Goal: Task Accomplishment & Management: Complete application form

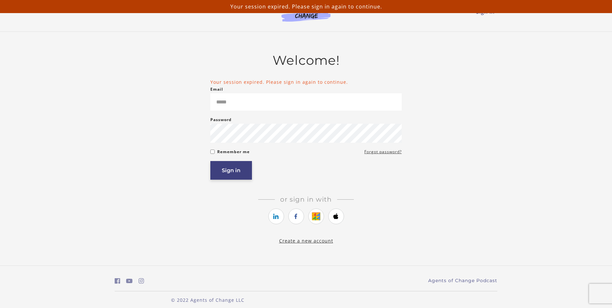
type input "*****"
click at [239, 176] on button "Sign in" at bounding box center [231, 170] width 42 height 19
click at [225, 177] on button "Sign in" at bounding box center [231, 170] width 42 height 19
click at [375, 155] on link "Forgot password?" at bounding box center [382, 152] width 37 height 8
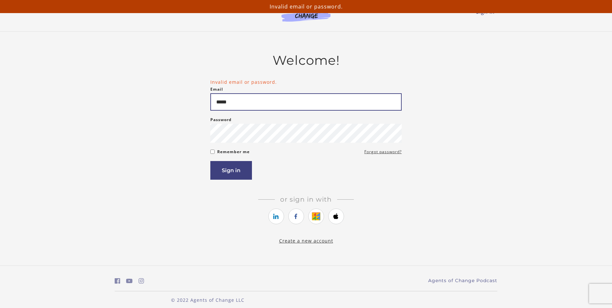
click at [260, 105] on input "*****" at bounding box center [305, 101] width 191 height 17
type input "*"
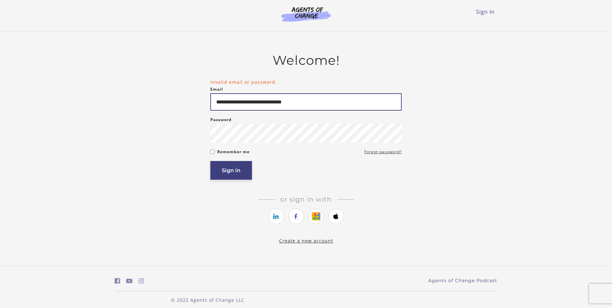
type input "**********"
click at [222, 172] on button "Sign in" at bounding box center [231, 170] width 42 height 19
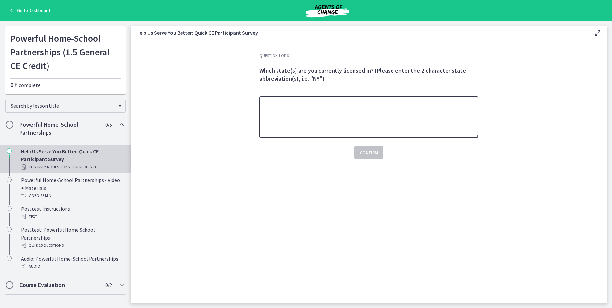
click at [388, 103] on textarea at bounding box center [369, 117] width 219 height 42
type textarea "**"
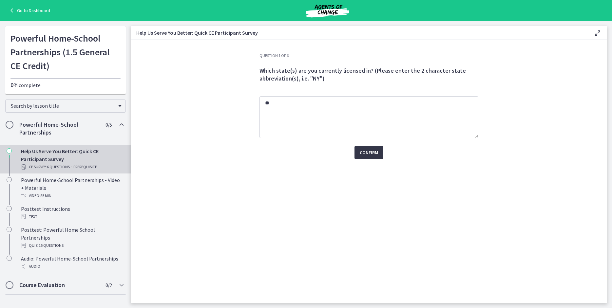
click at [376, 156] on span "Confirm" at bounding box center [369, 153] width 18 height 8
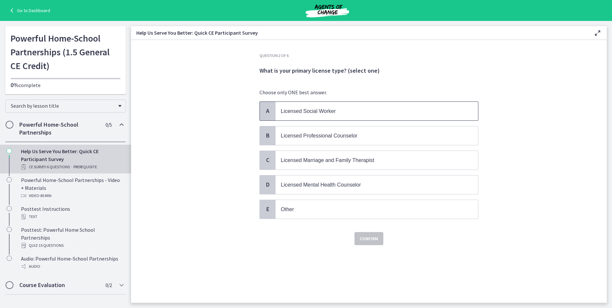
click at [377, 117] on span "Licensed Social Worker" at bounding box center [377, 111] width 203 height 19
click at [375, 239] on span "Confirm" at bounding box center [369, 239] width 18 height 8
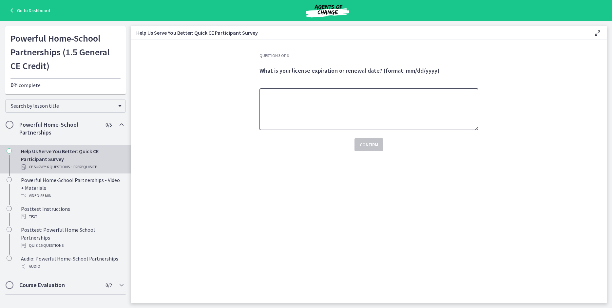
click at [367, 101] on textarea at bounding box center [369, 109] width 219 height 42
type textarea "**********"
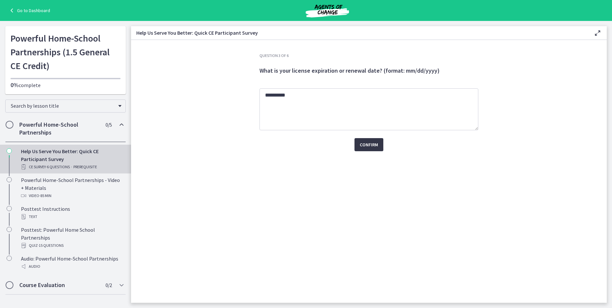
click at [365, 144] on span "Confirm" at bounding box center [369, 145] width 18 height 8
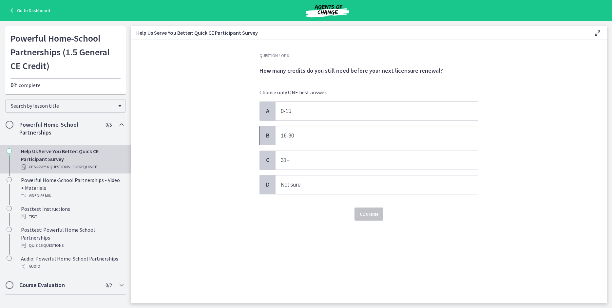
click at [364, 140] on span "16-30" at bounding box center [377, 136] width 203 height 19
click at [371, 212] on span "Confirm" at bounding box center [369, 214] width 18 height 8
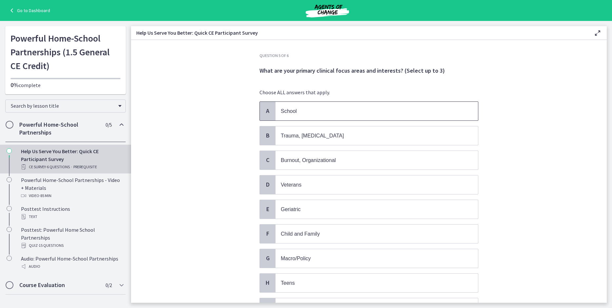
click at [340, 112] on p "School" at bounding box center [370, 111] width 179 height 8
click at [333, 132] on p "Trauma, [MEDICAL_DATA]" at bounding box center [370, 136] width 179 height 8
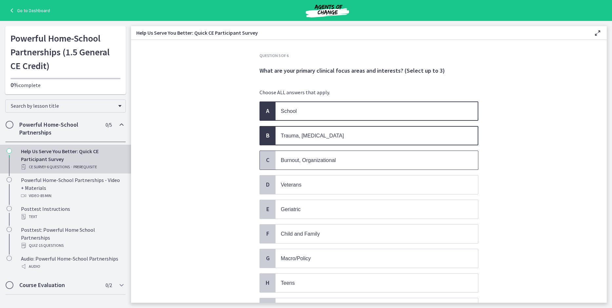
click at [327, 159] on span "Burnout, Organizational" at bounding box center [308, 161] width 55 height 6
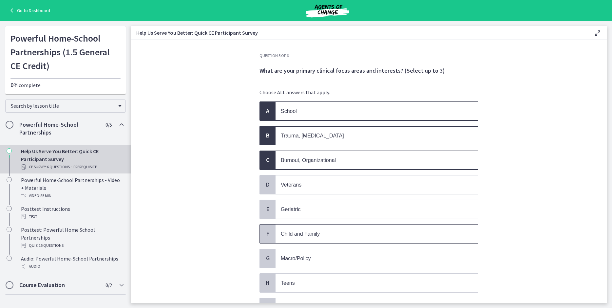
click at [325, 232] on p "Child and Family" at bounding box center [370, 234] width 179 height 8
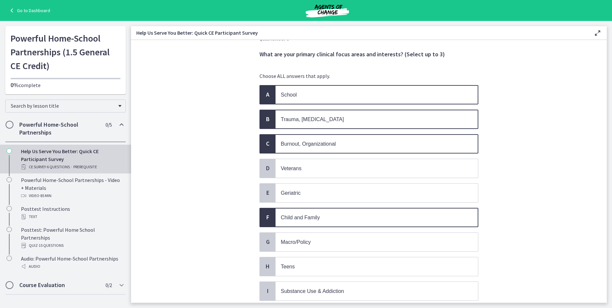
scroll to position [29, 0]
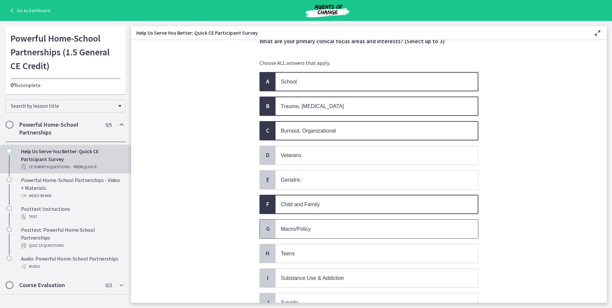
click at [326, 229] on p "Macro/Policy" at bounding box center [370, 229] width 179 height 8
click at [324, 252] on p "Teens" at bounding box center [370, 254] width 179 height 8
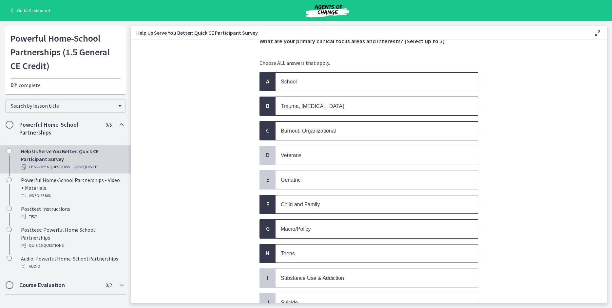
click at [325, 226] on p "Macro/Policy" at bounding box center [370, 229] width 179 height 8
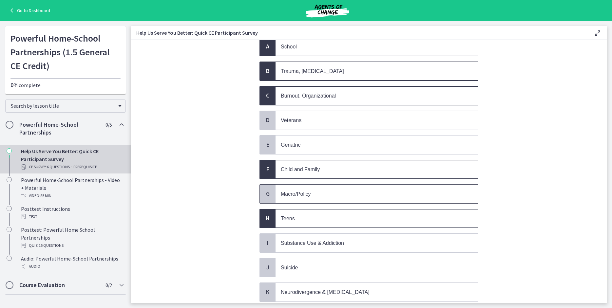
scroll to position [64, 0]
click at [323, 241] on span "Substance Use & Addiction" at bounding box center [312, 244] width 63 height 6
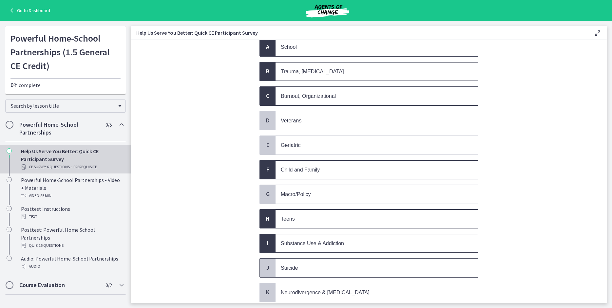
click at [319, 264] on p "Suicide" at bounding box center [370, 268] width 179 height 8
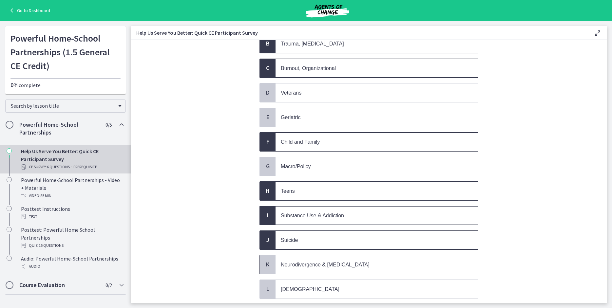
click at [319, 262] on span "Neurodivergence & [MEDICAL_DATA]" at bounding box center [325, 265] width 89 height 6
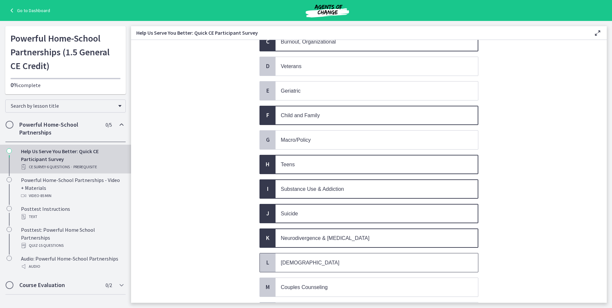
click at [319, 261] on span "[DEMOGRAPHIC_DATA]" at bounding box center [377, 263] width 203 height 19
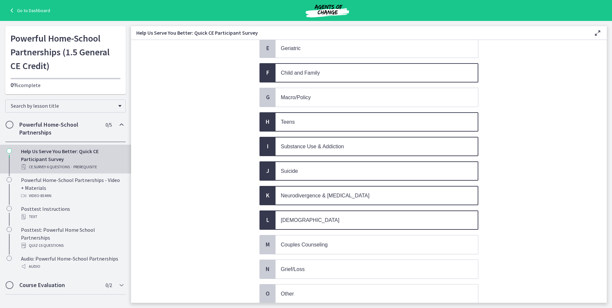
scroll to position [160, 0]
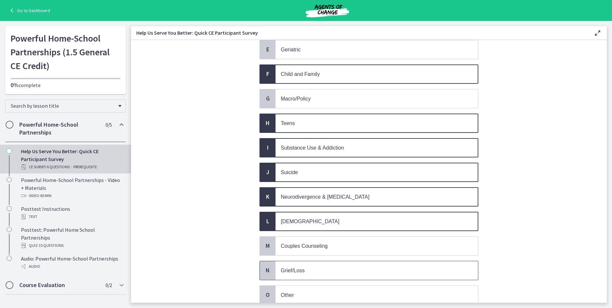
click at [319, 267] on p "Grief/Loss" at bounding box center [370, 271] width 179 height 8
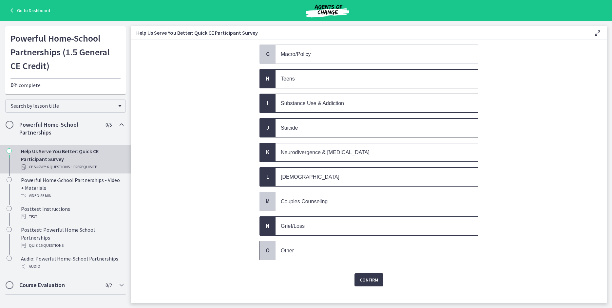
scroll to position [206, 0]
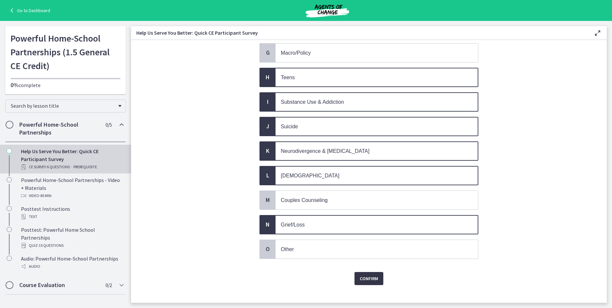
click at [367, 275] on span "Confirm" at bounding box center [369, 279] width 18 height 8
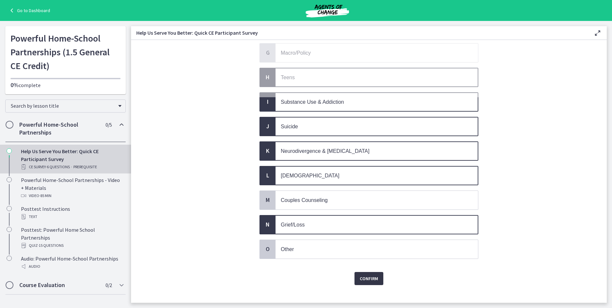
scroll to position [0, 0]
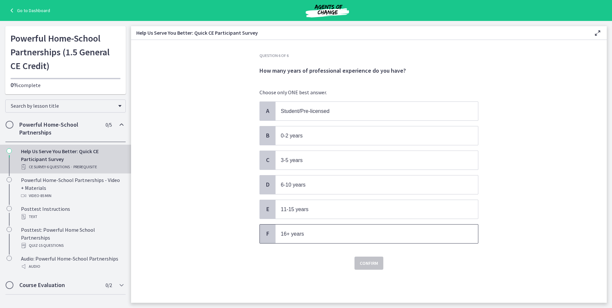
click at [349, 233] on p "16+ years" at bounding box center [370, 234] width 179 height 8
click at [364, 257] on button "Confirm" at bounding box center [369, 263] width 29 height 13
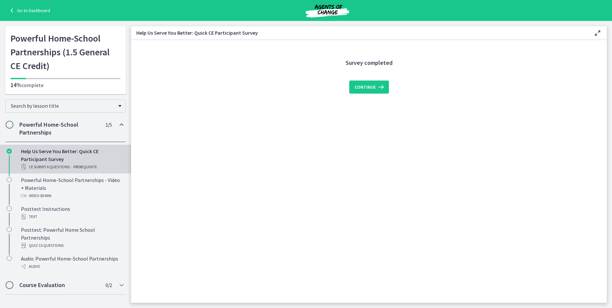
click at [363, 95] on div "Survey completed Continue" at bounding box center [368, 178] width 229 height 250
click at [364, 89] on span "Continue" at bounding box center [365, 87] width 21 height 8
